Goal: Check status: Check status

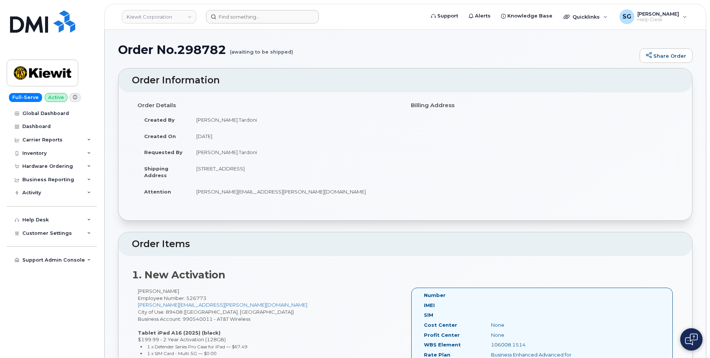
scroll to position [223, 0]
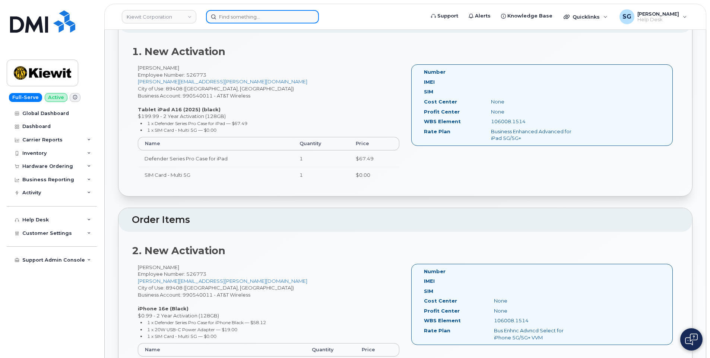
click at [270, 13] on input at bounding box center [262, 16] width 113 height 13
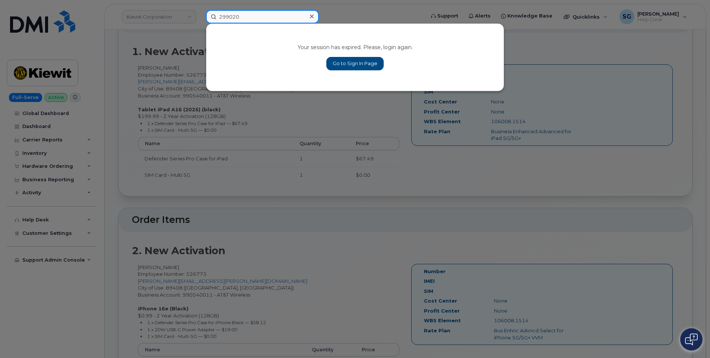
type input "299020"
click at [368, 64] on link "Go to Sign In Page" at bounding box center [354, 63] width 57 height 13
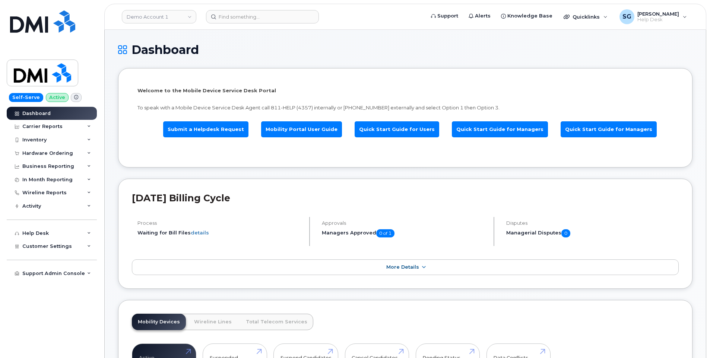
click at [110, 24] on header "Demo Account 1 Support Alerts Knowledge Base Quicklinks Suspend / Cancel Device…" at bounding box center [405, 17] width 602 height 26
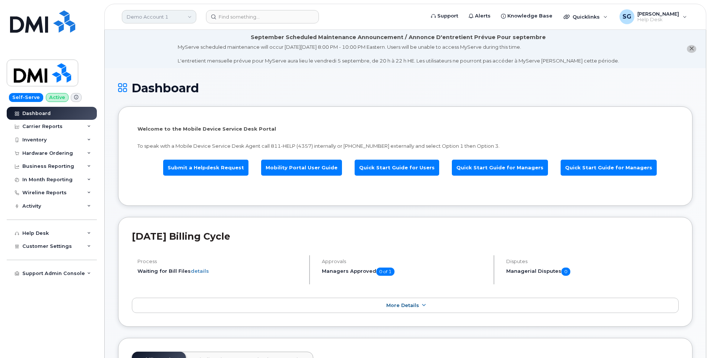
click at [146, 19] on link "Demo Account 1" at bounding box center [159, 16] width 74 height 13
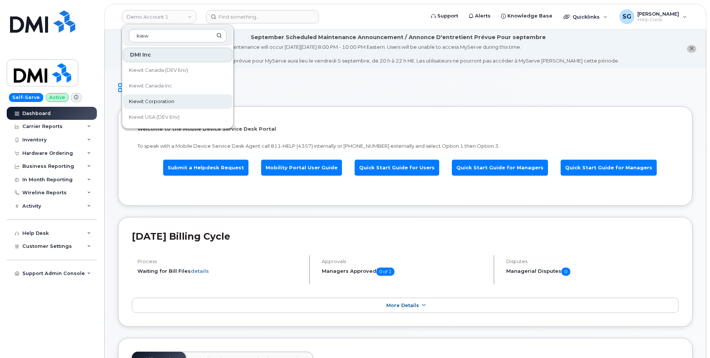
type input "kiew"
click at [156, 97] on link "Kiewit Corporation" at bounding box center [177, 101] width 109 height 15
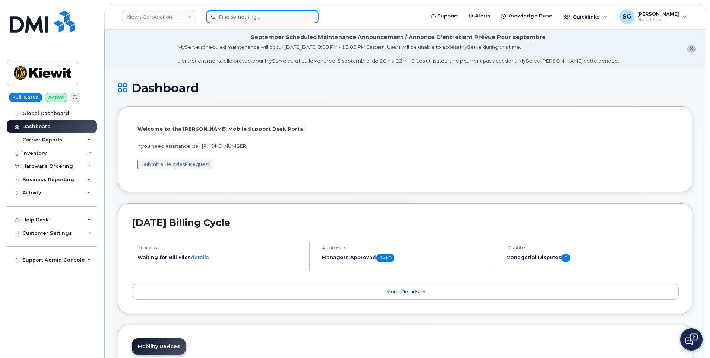
click at [271, 17] on input at bounding box center [262, 16] width 113 height 13
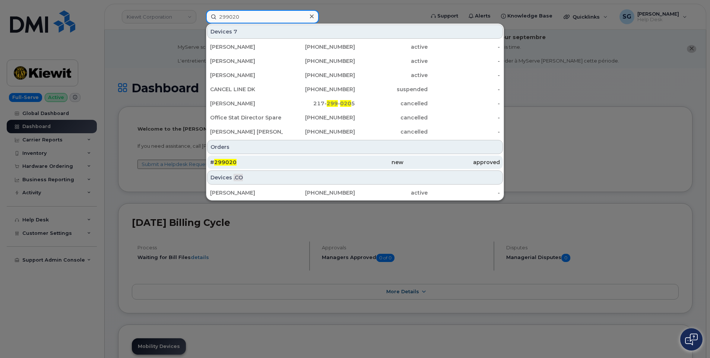
type input "299020"
click at [274, 162] on div "# 299020" at bounding box center [258, 162] width 96 height 7
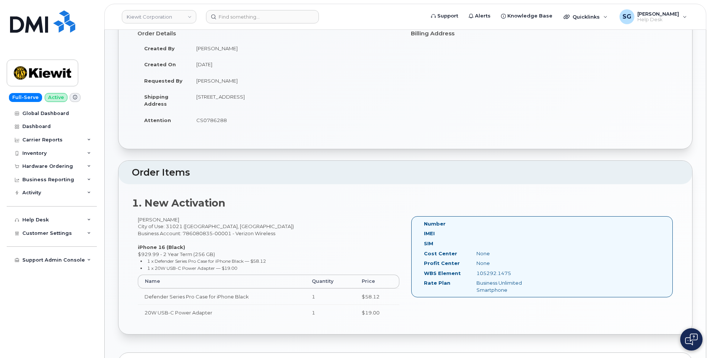
scroll to position [112, 0]
